Goal: Transaction & Acquisition: Purchase product/service

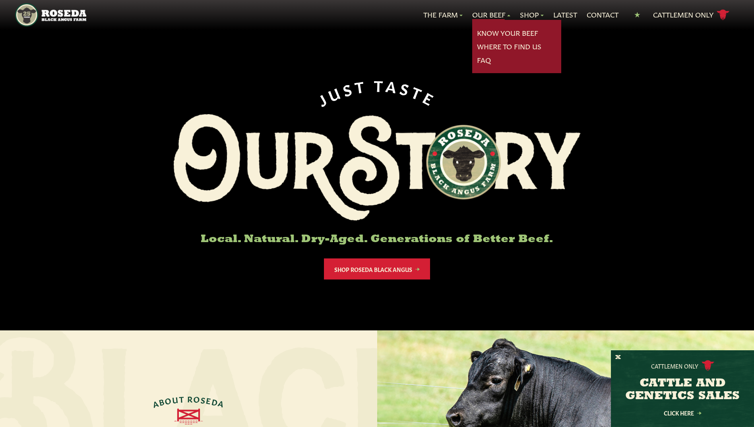
click at [499, 14] on link "Our Beef" at bounding box center [491, 15] width 38 height 10
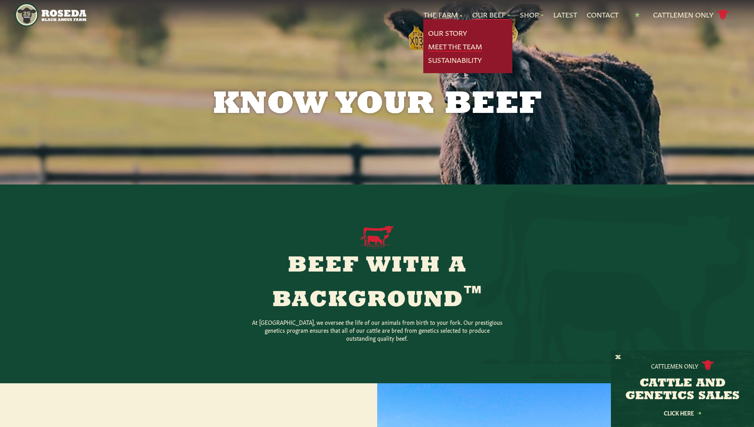
click at [441, 50] on link "Meet The Team" at bounding box center [455, 46] width 54 height 10
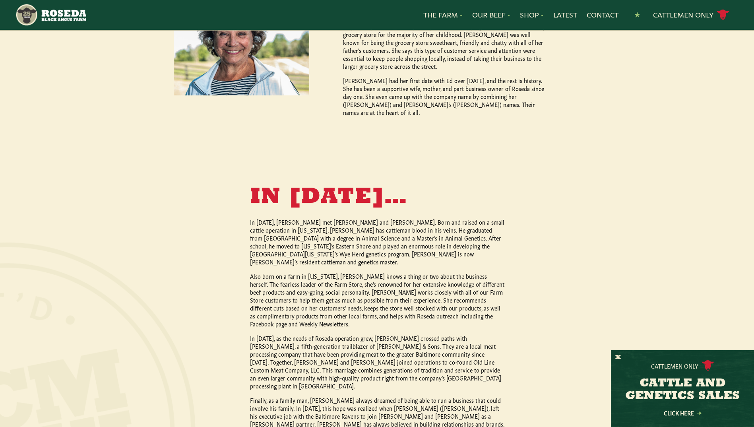
scroll to position [318, 0]
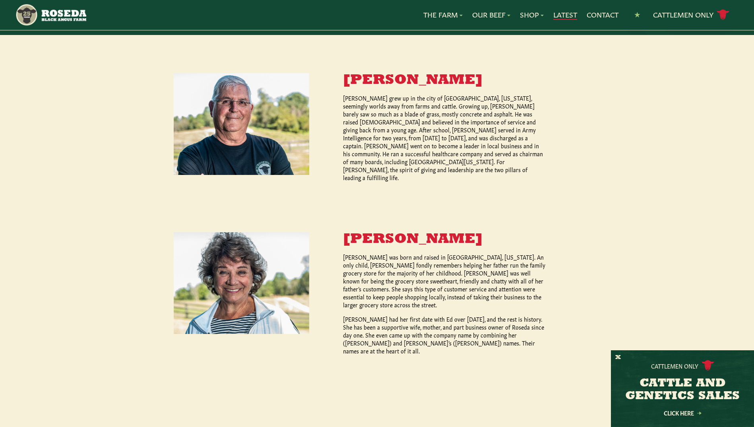
click at [563, 12] on link "Latest" at bounding box center [565, 15] width 24 height 10
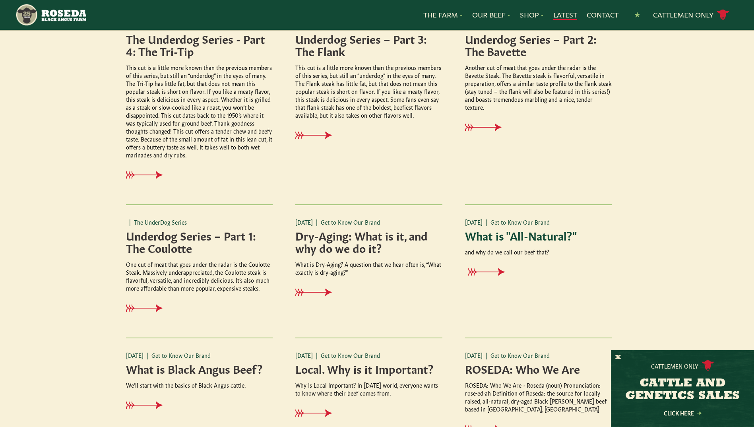
scroll to position [278, 0]
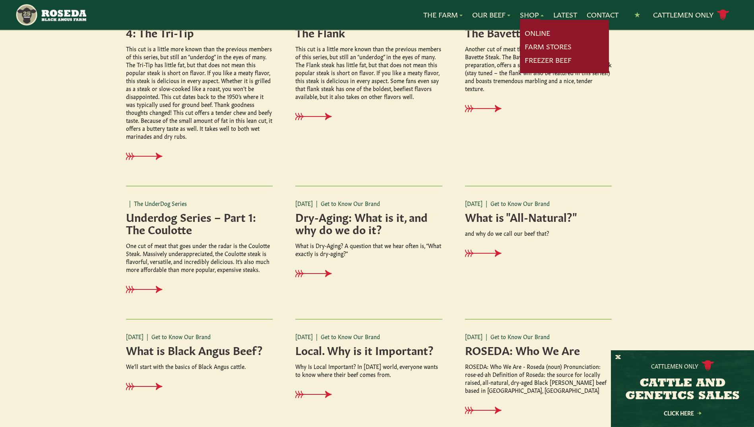
click at [534, 10] on link "Shop" at bounding box center [532, 15] width 24 height 10
click at [528, 31] on link "Online" at bounding box center [537, 33] width 25 height 10
